Goal: Find specific page/section: Find specific page/section

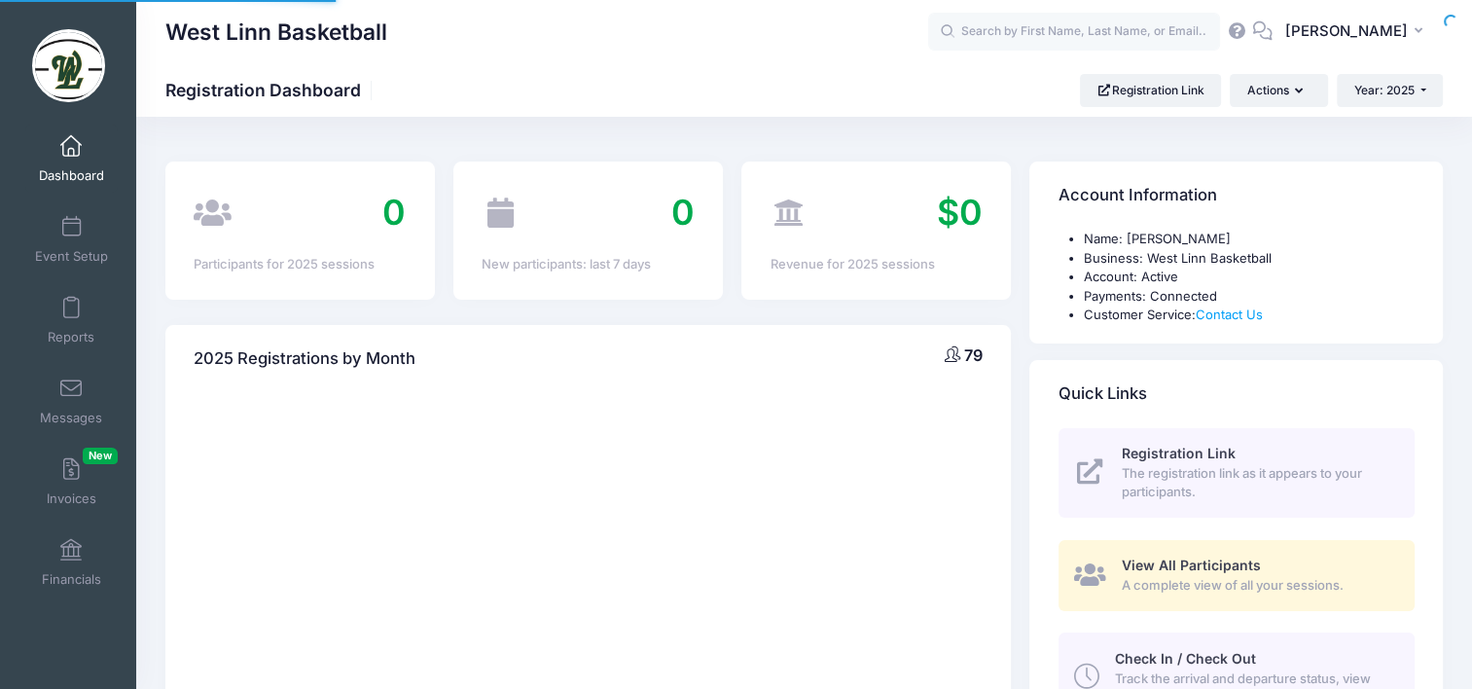
select select
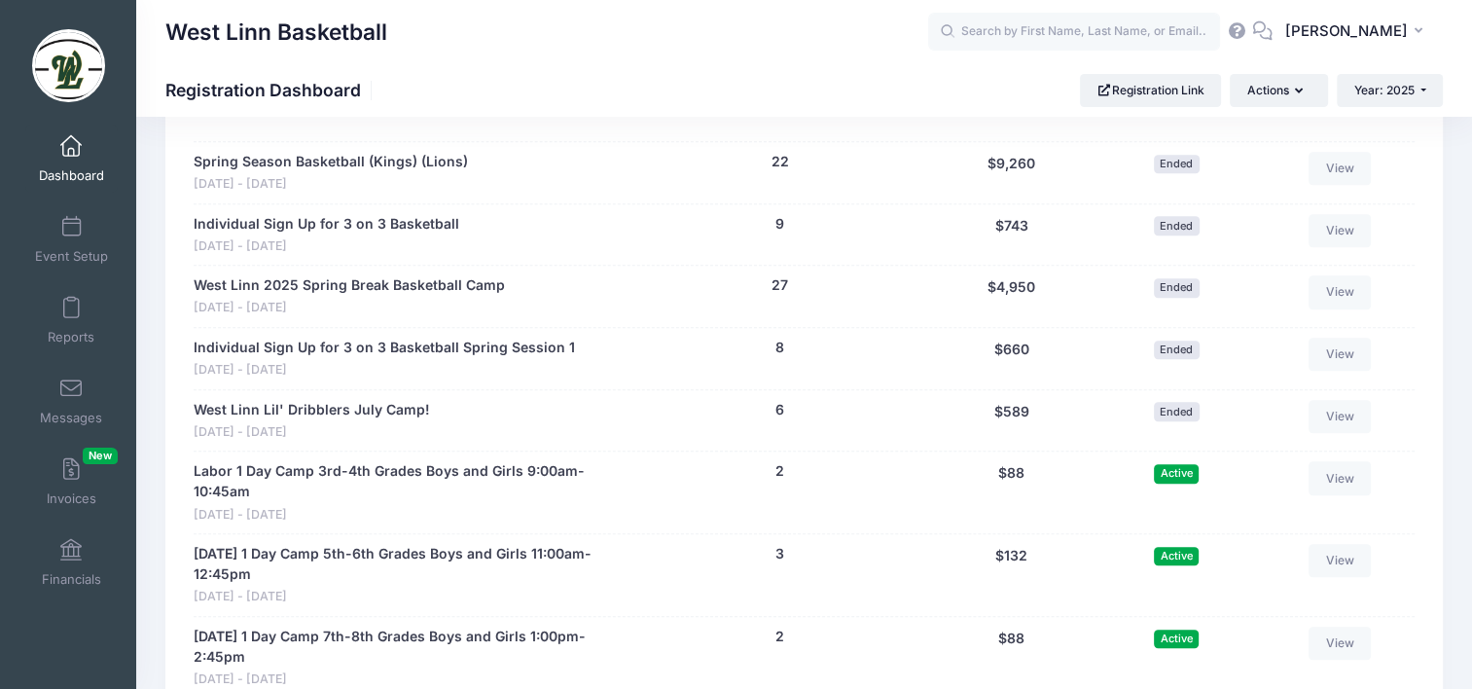
scroll to position [1265, 0]
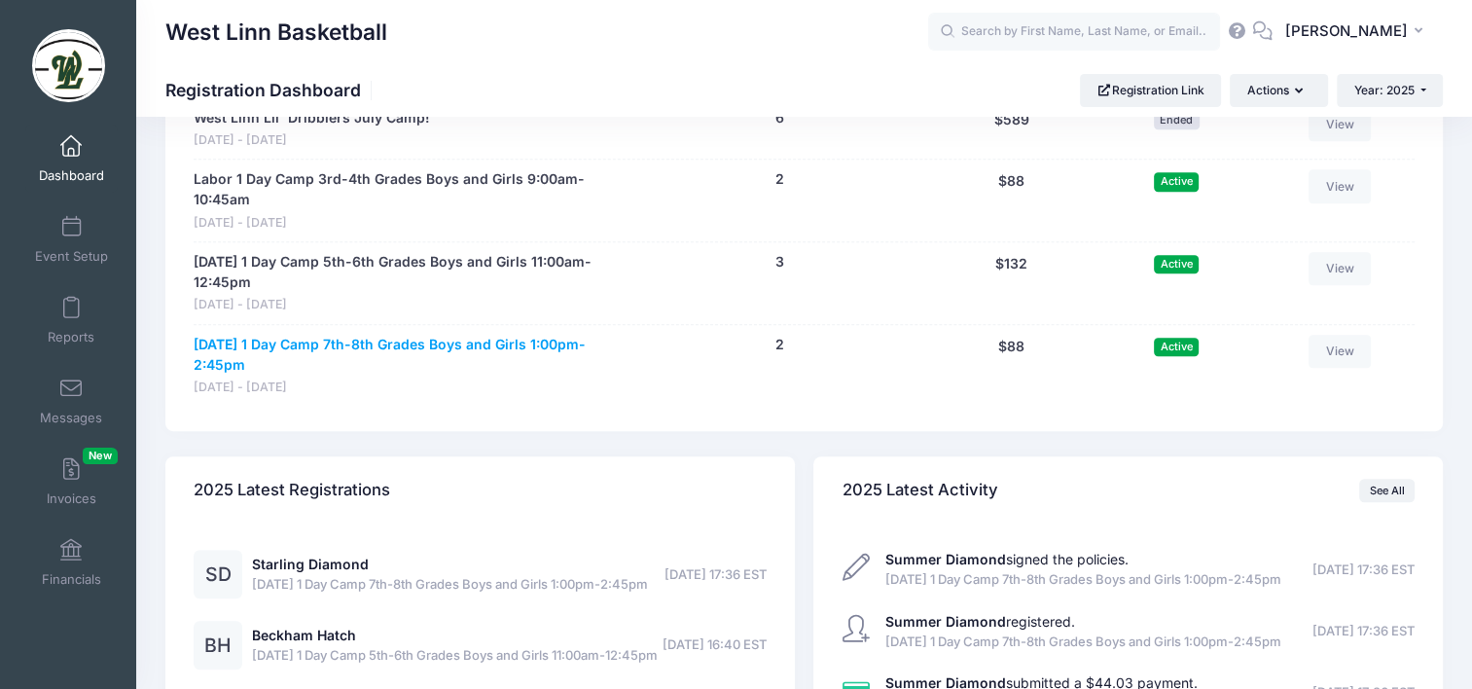
click at [374, 343] on link "[DATE] 1 Day Camp 7th-8th Grades Boys and Girls 1:00pm-2:45pm" at bounding box center [409, 355] width 430 height 41
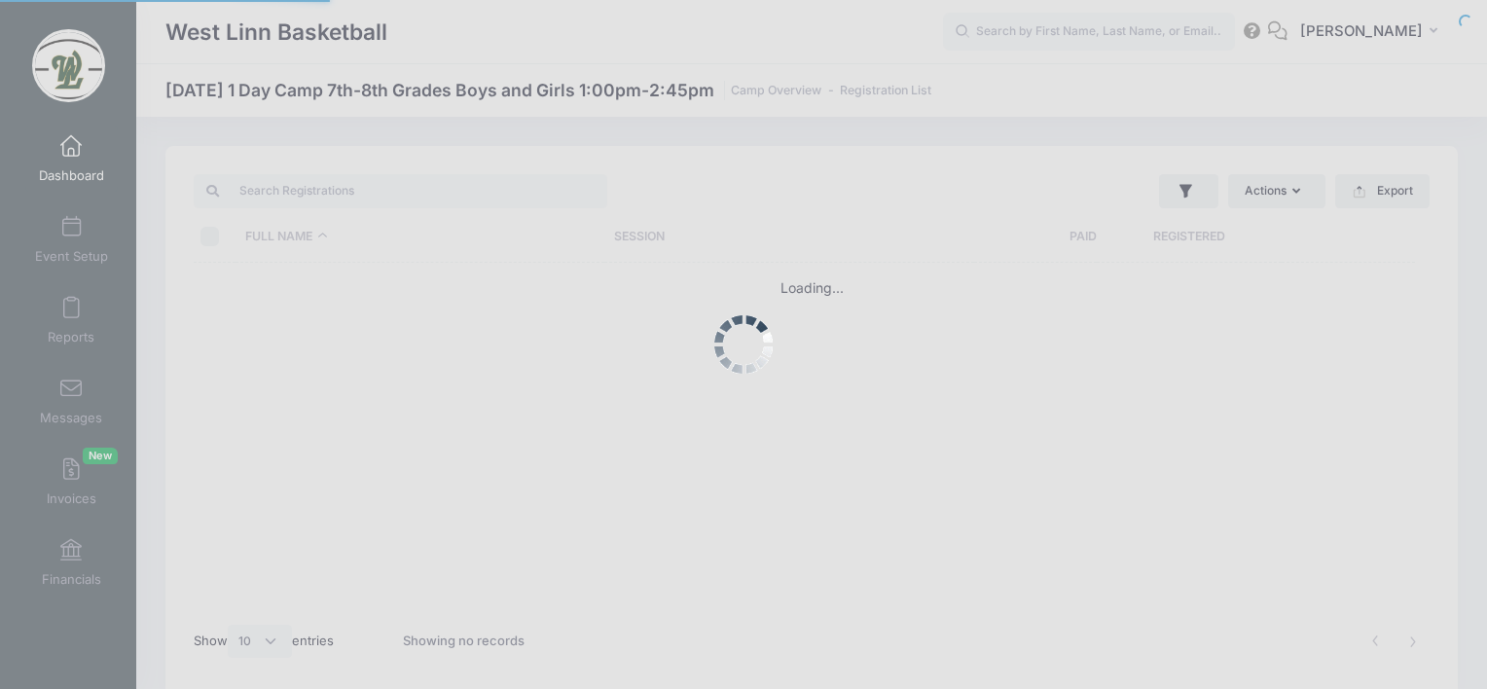
select select "10"
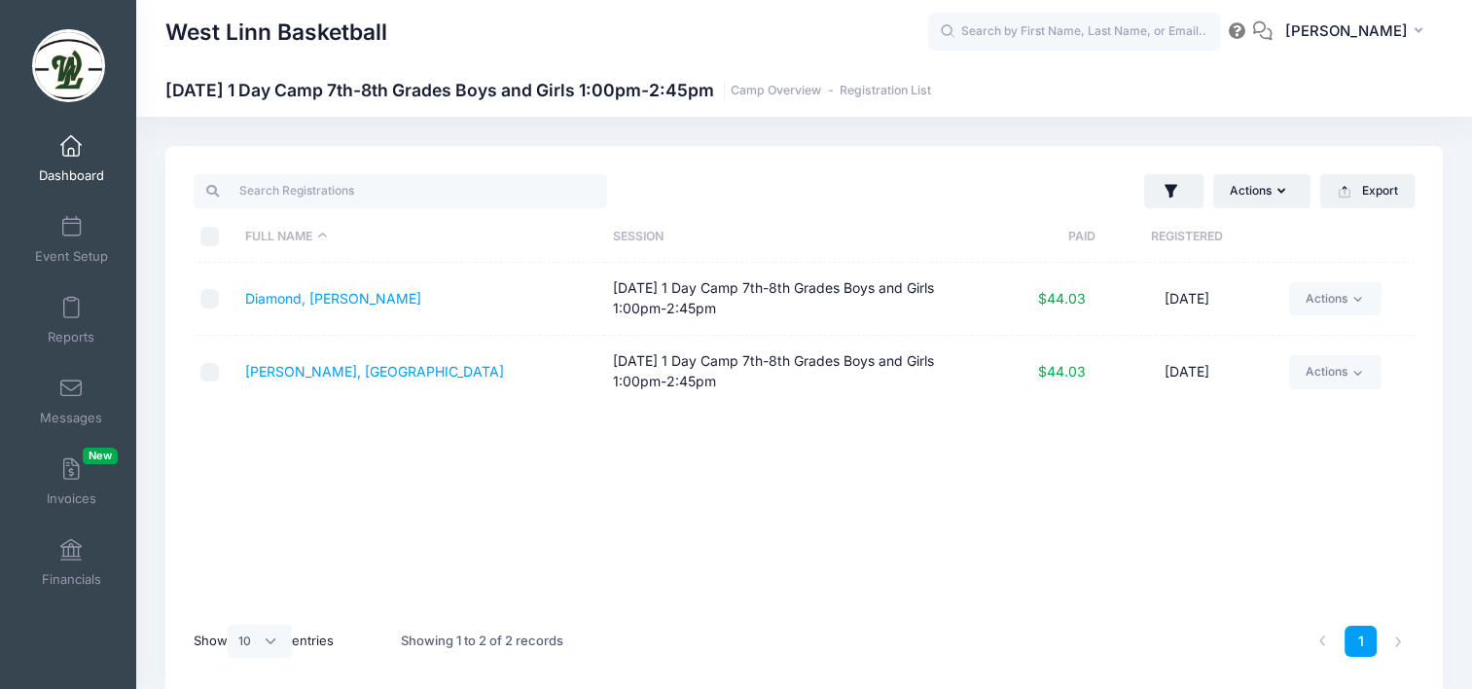
click at [71, 156] on span at bounding box center [71, 146] width 0 height 21
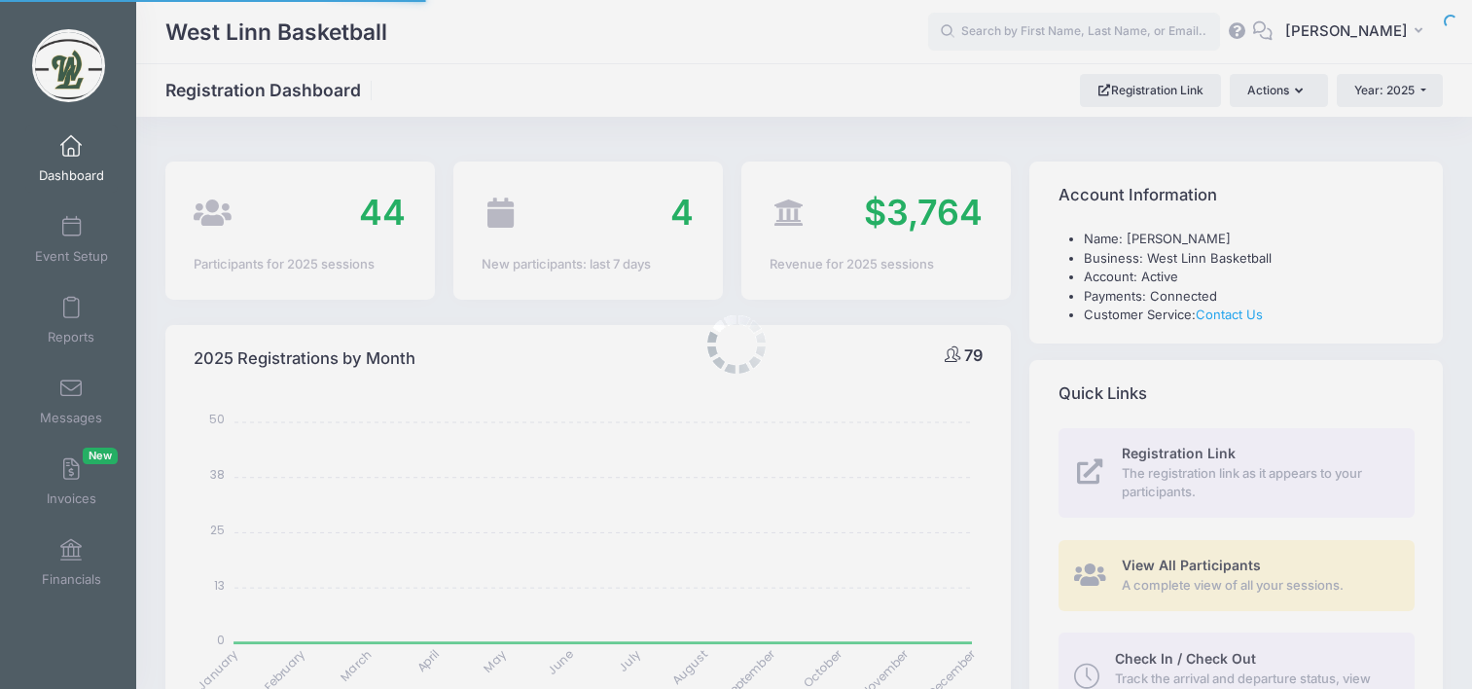
select select
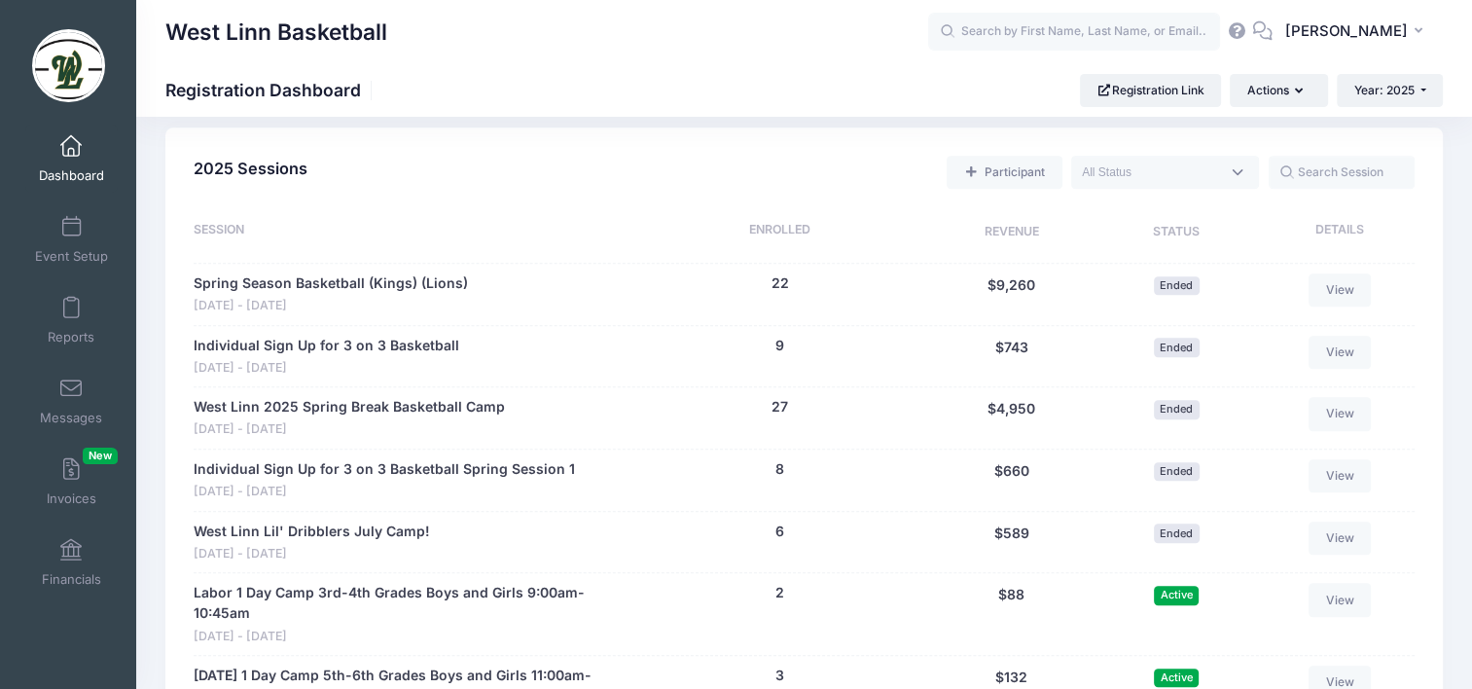
scroll to position [1070, 0]
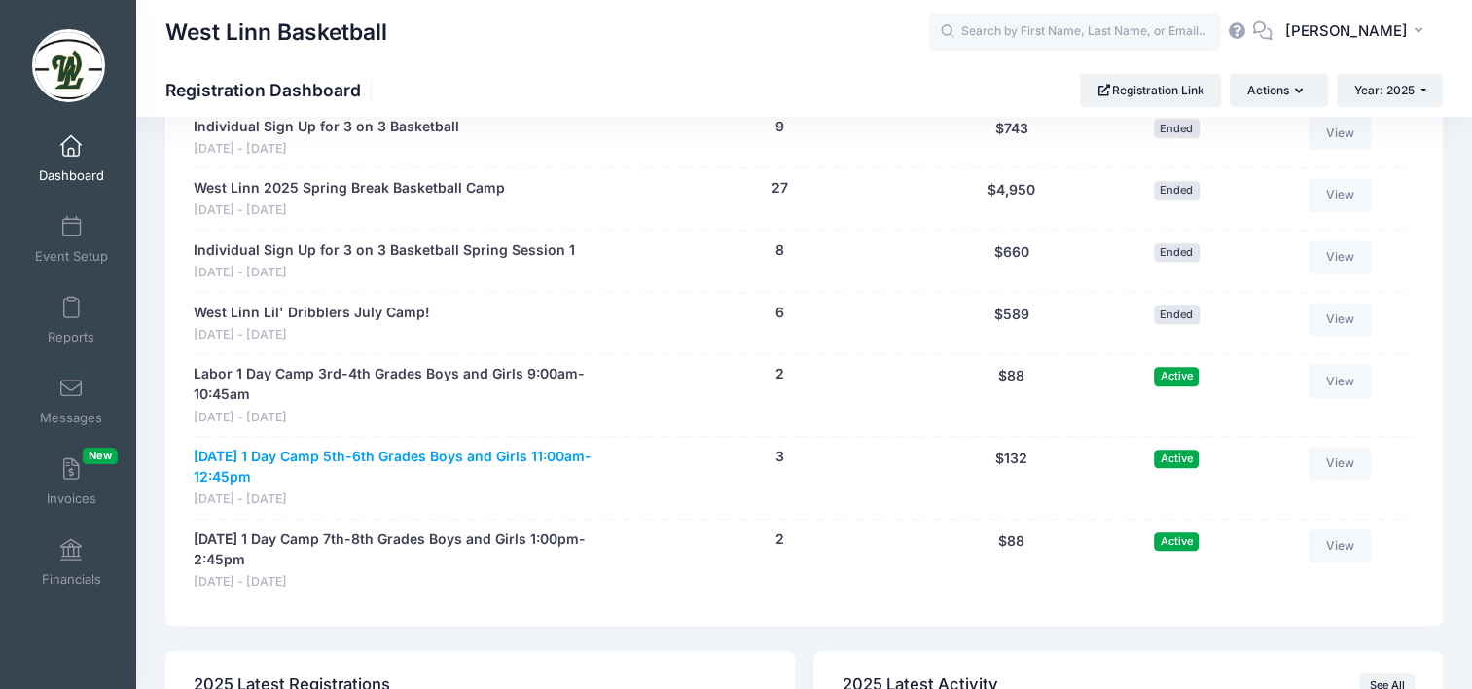
click at [520, 451] on link "[DATE] 1 Day Camp 5th-6th Grades Boys and Girls 11:00am-12:45pm" at bounding box center [409, 467] width 430 height 41
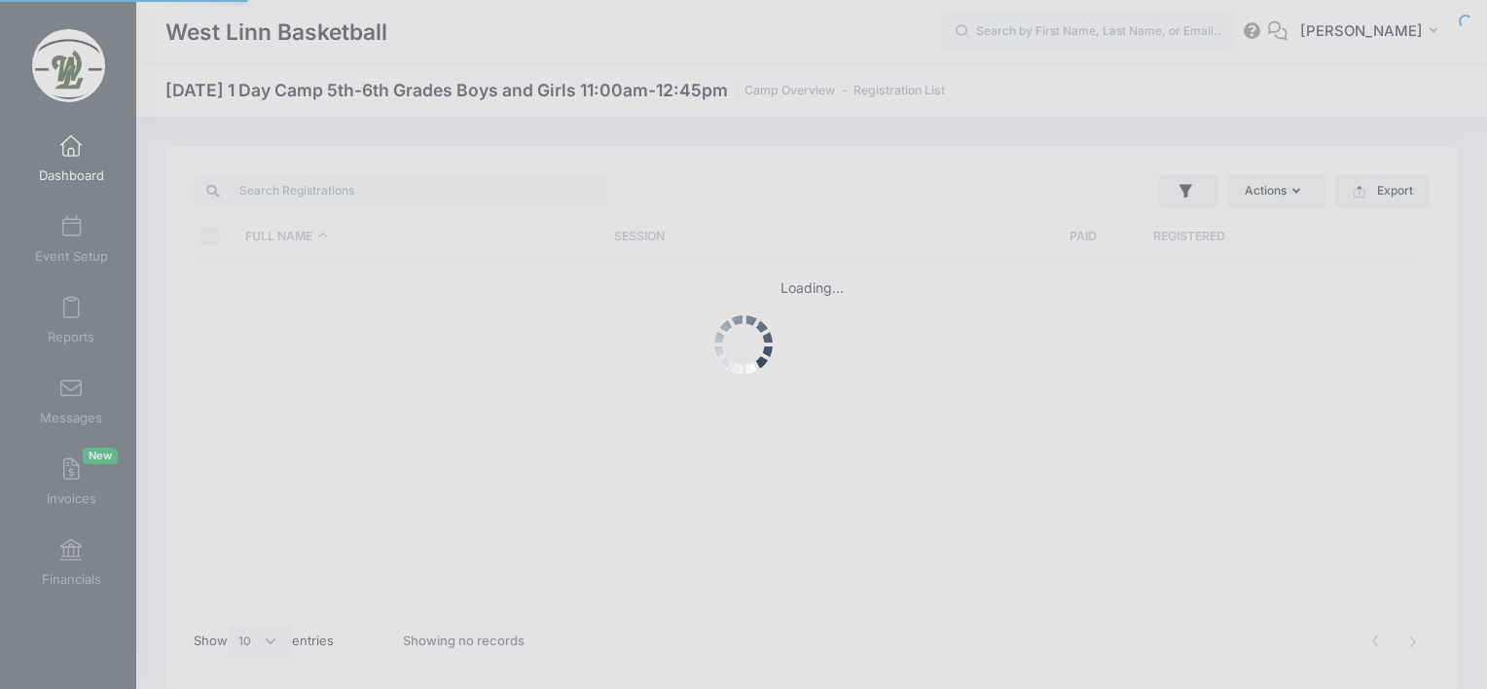
select select "10"
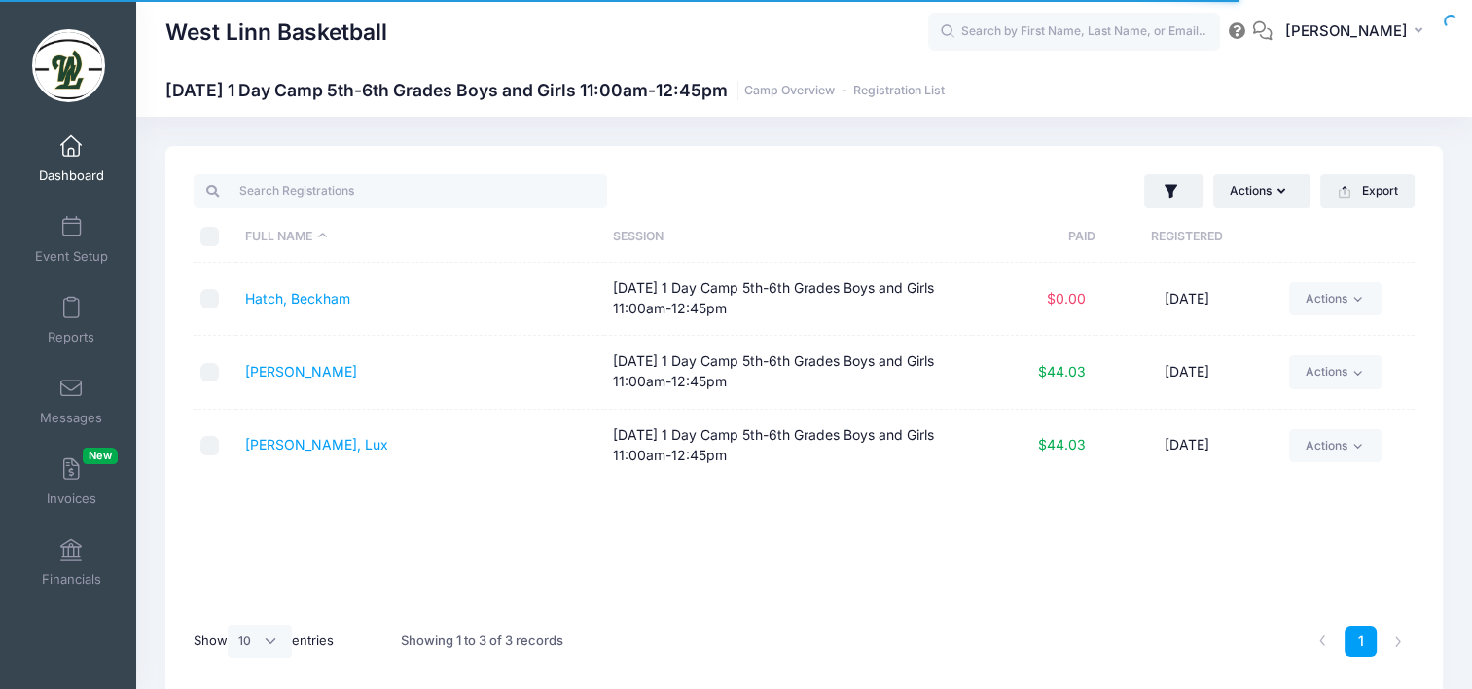
click at [71, 151] on span at bounding box center [71, 146] width 0 height 21
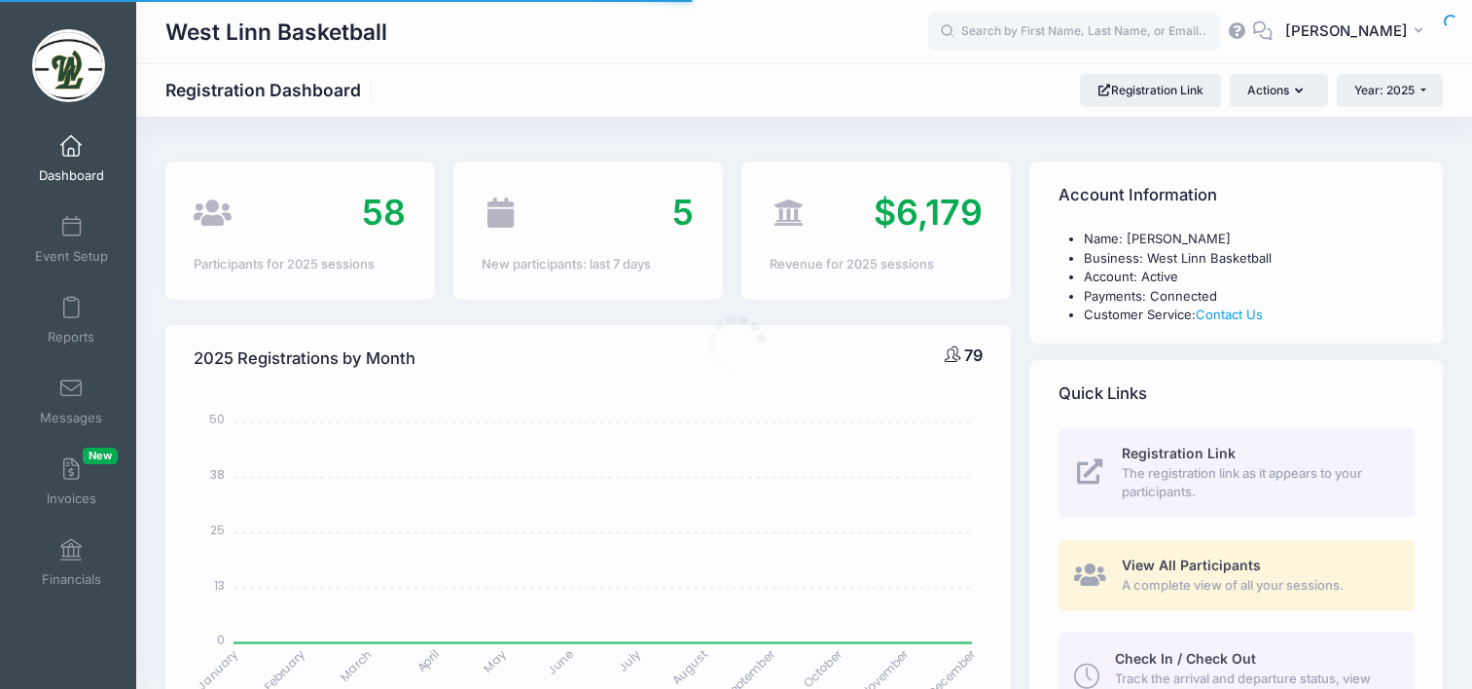
select select
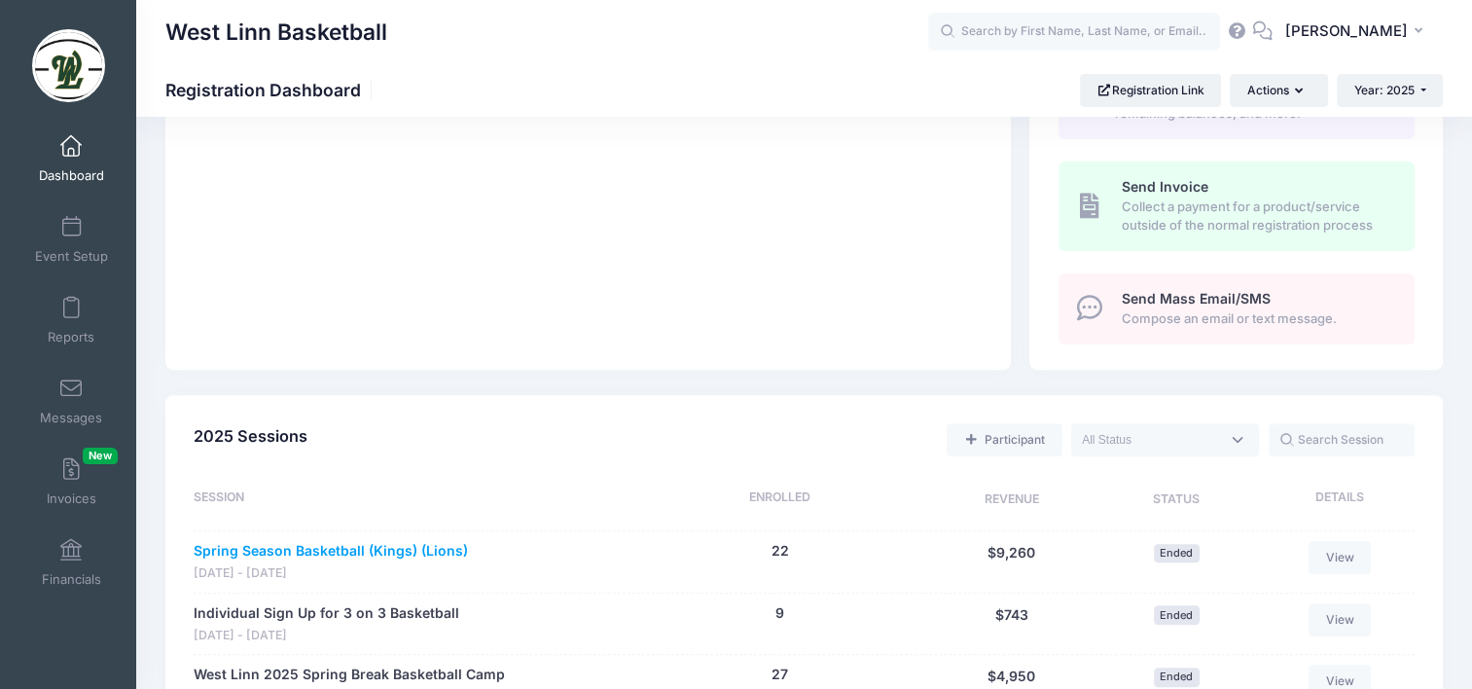
scroll to position [97, 0]
